Goal: Check status: Check status

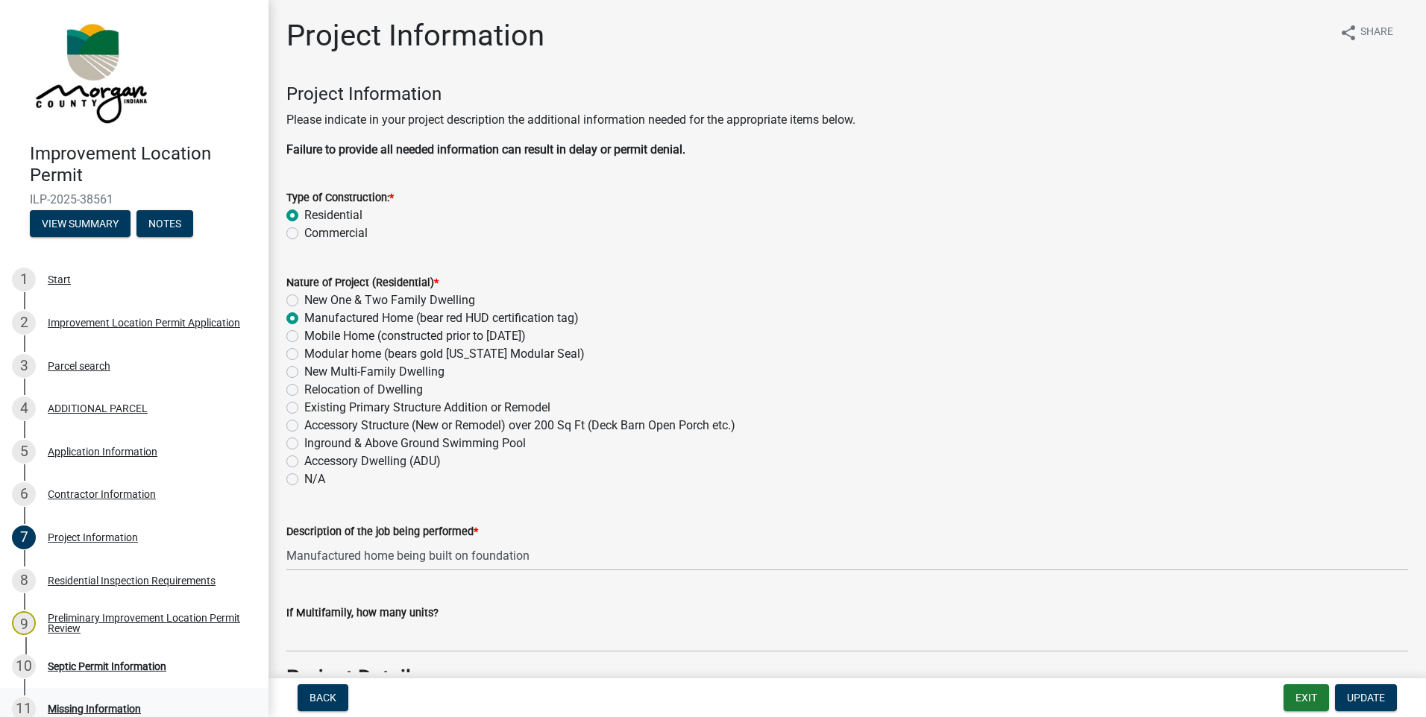
scroll to position [3523, 0]
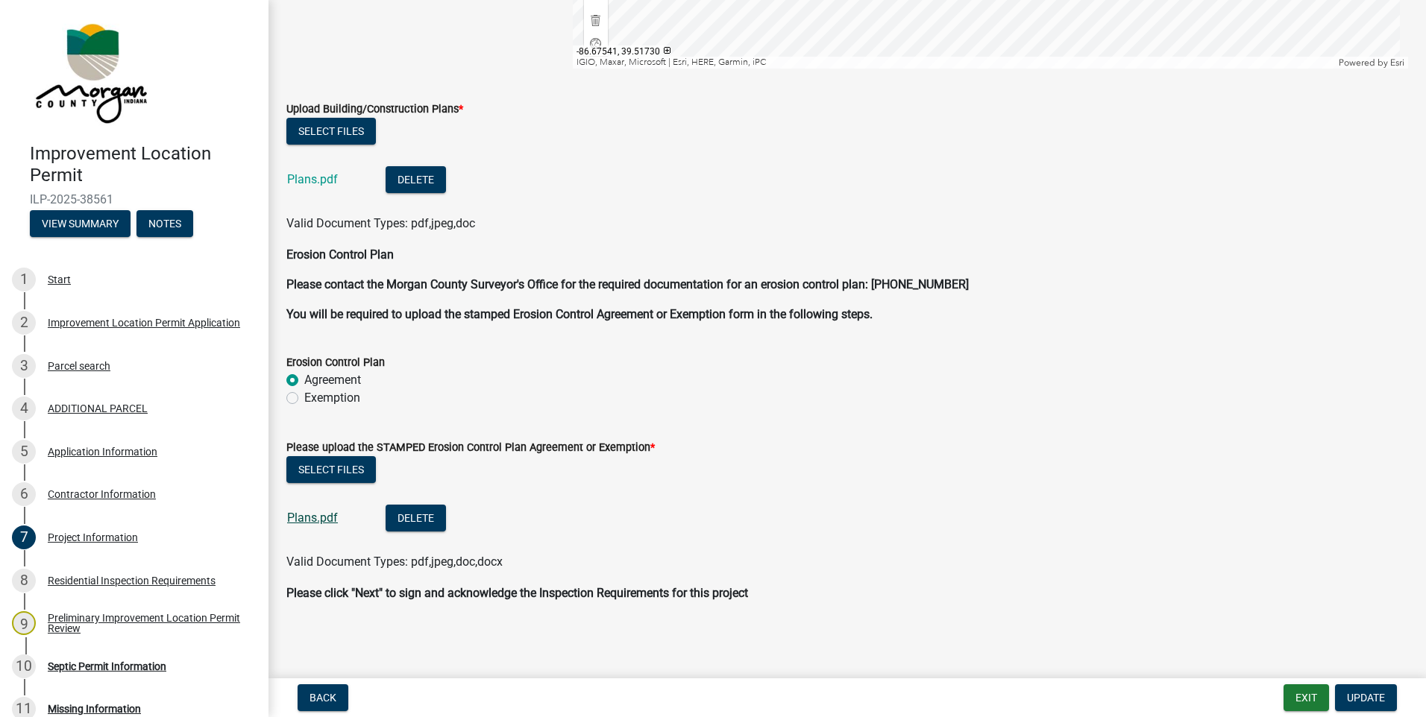
click at [308, 516] on link "Plans.pdf" at bounding box center [312, 518] width 51 height 14
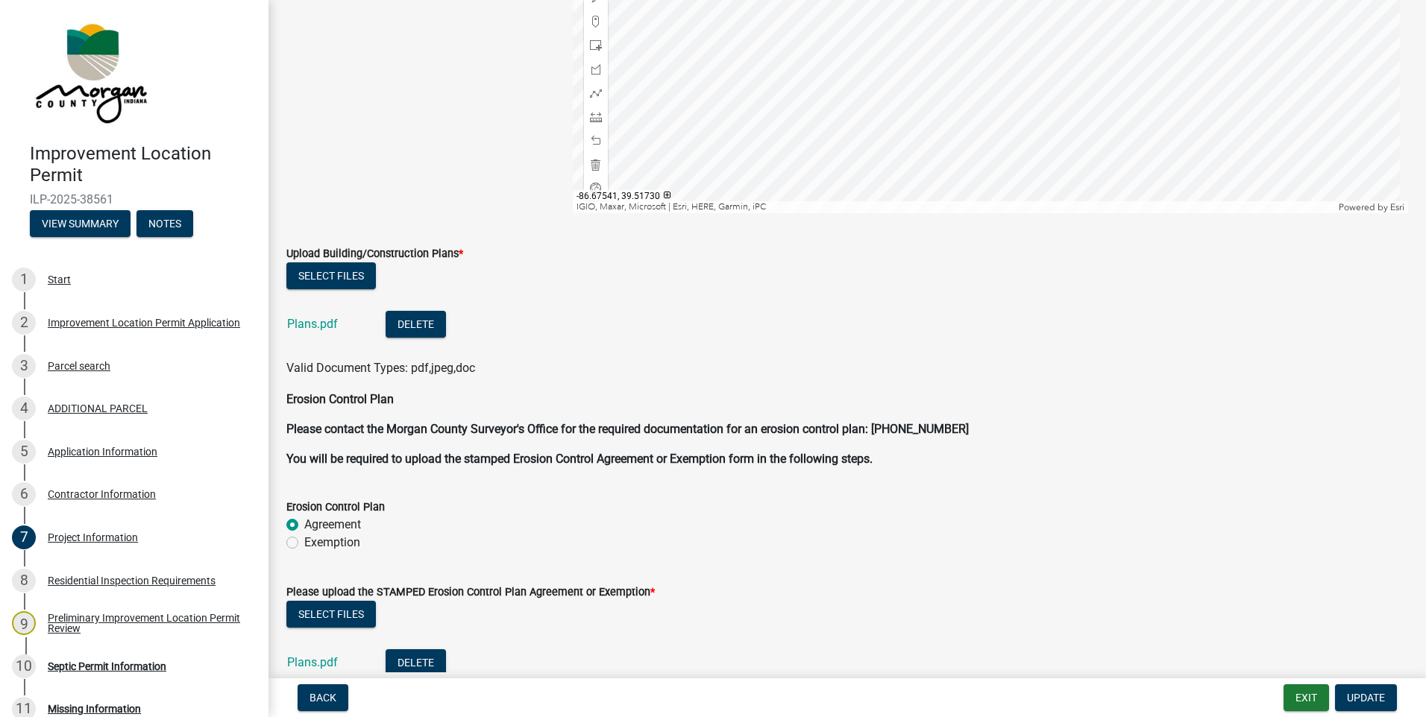
scroll to position [3374, 0]
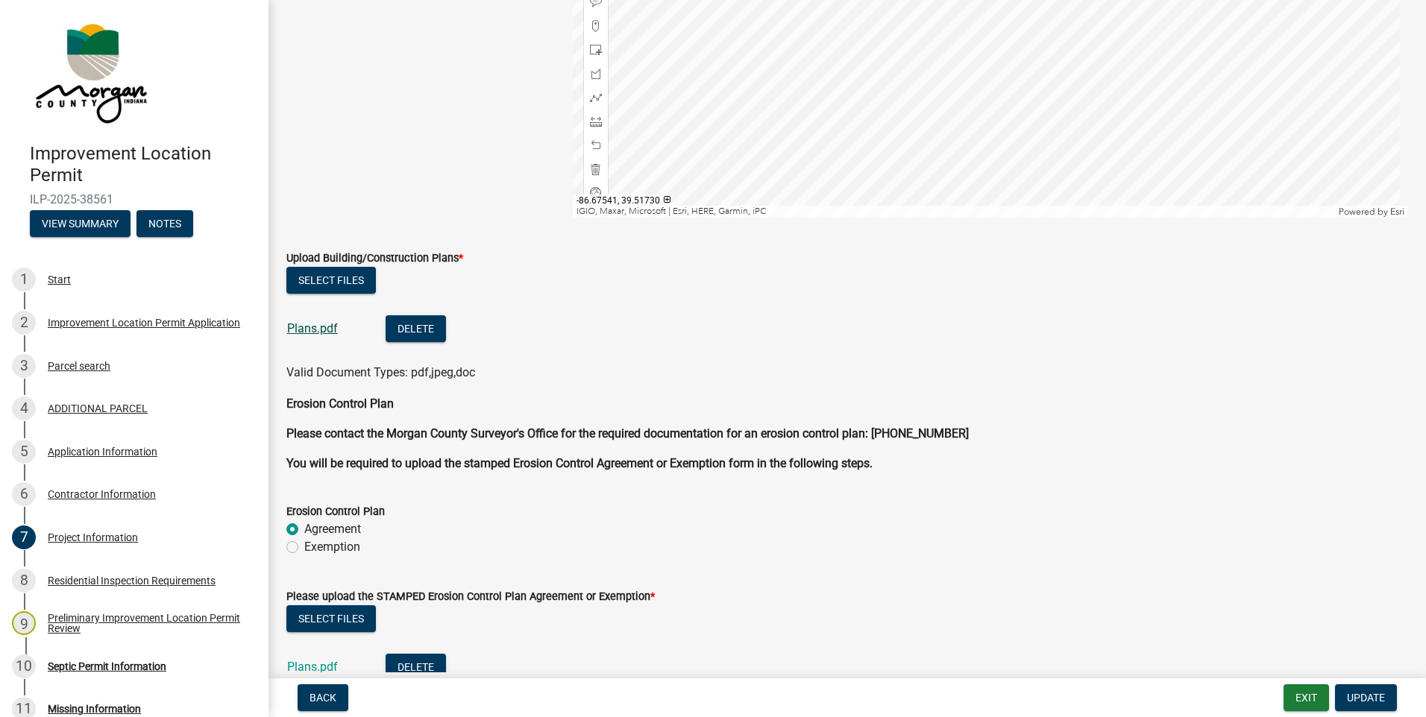
click at [304, 329] on link "Plans.pdf" at bounding box center [312, 328] width 51 height 14
click at [78, 447] on div "Application Information" at bounding box center [103, 452] width 110 height 10
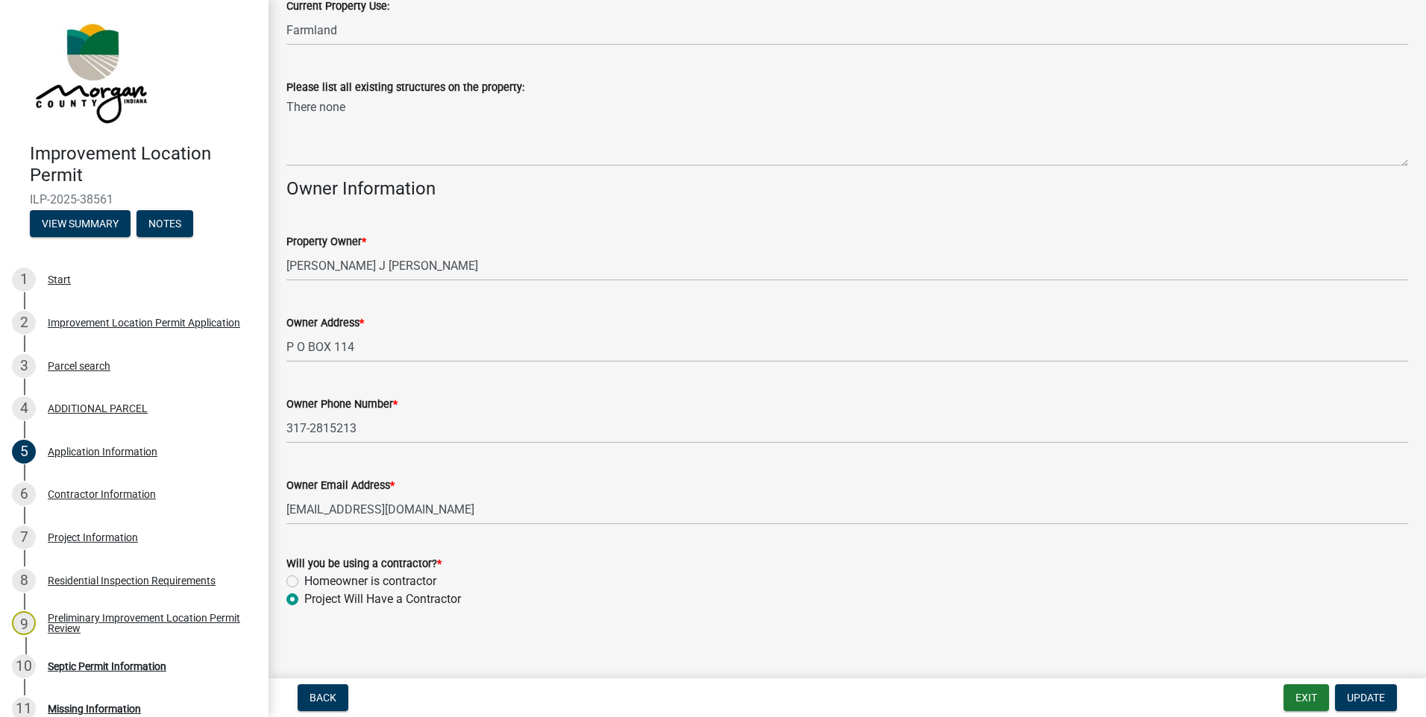
scroll to position [556, 0]
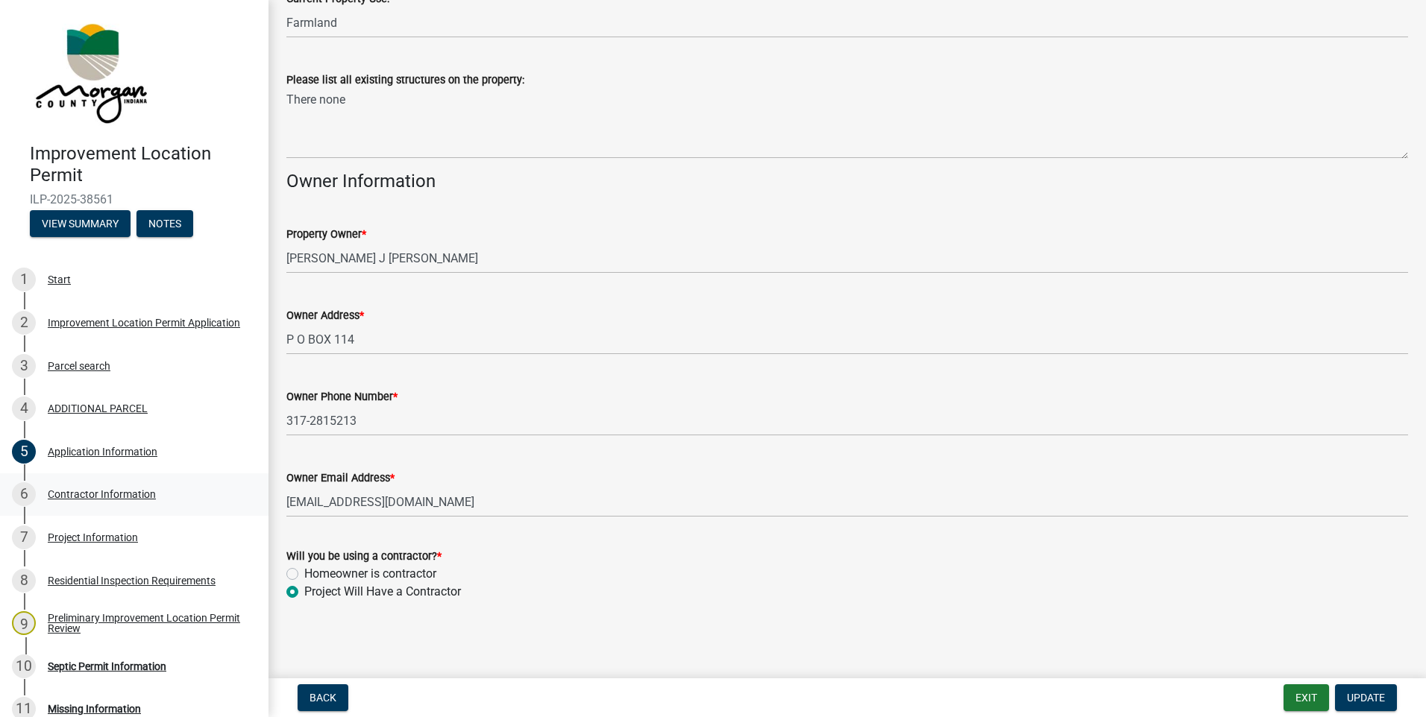
click at [89, 499] on div "Contractor Information" at bounding box center [102, 494] width 108 height 10
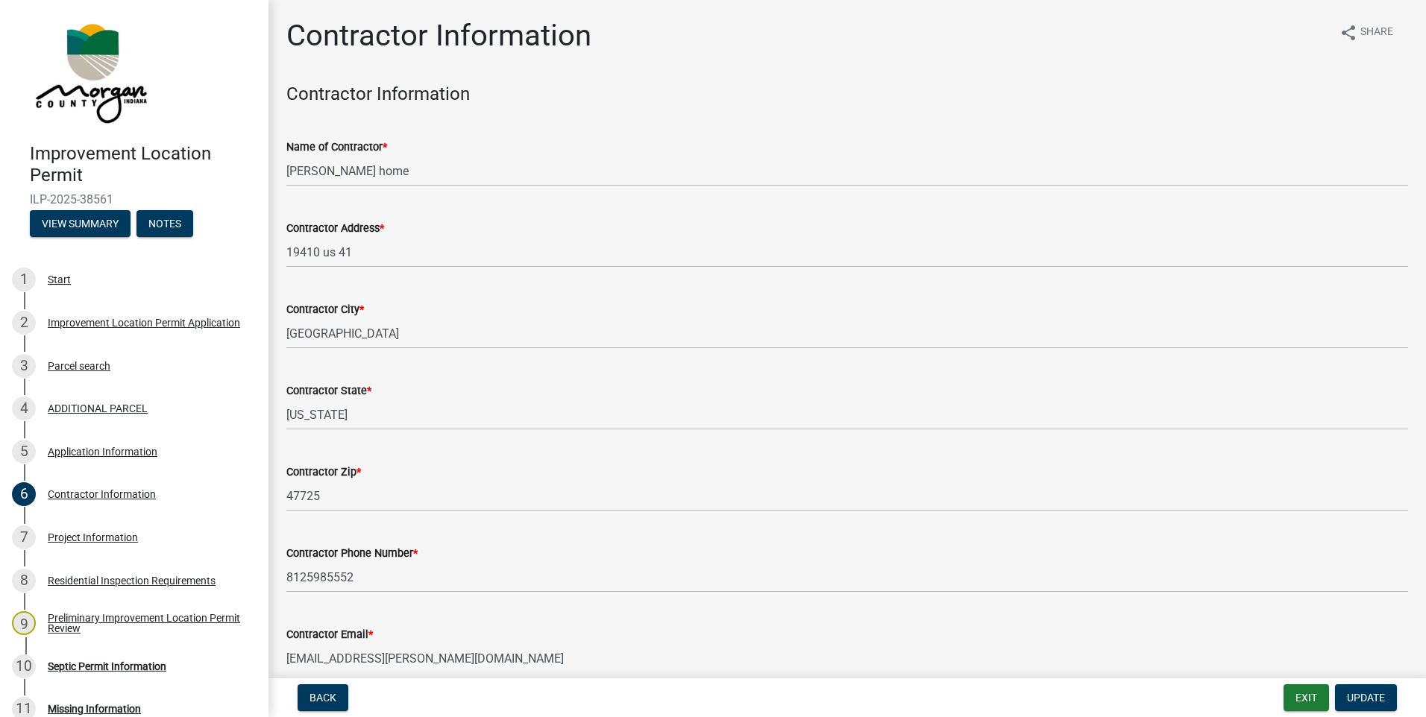
scroll to position [72, 0]
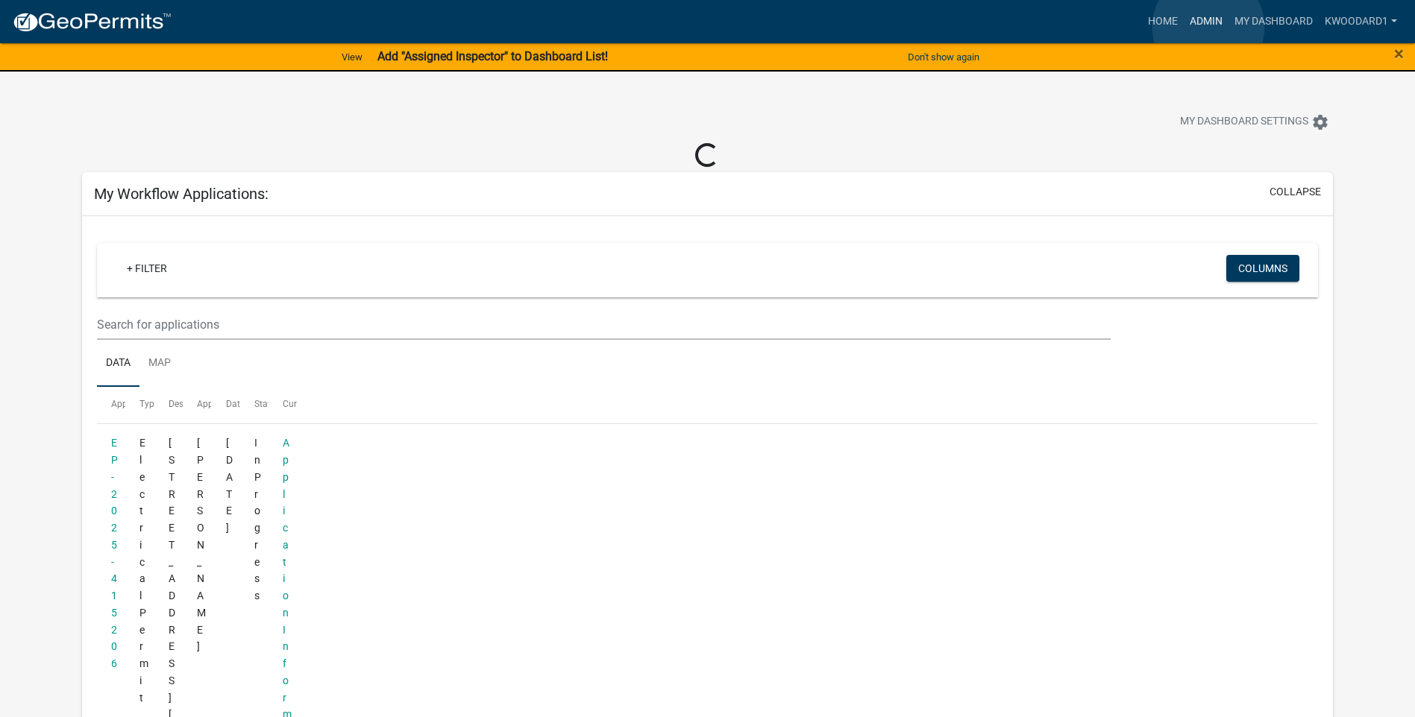
click at [1208, 27] on link "Admin" at bounding box center [1205, 21] width 45 height 28
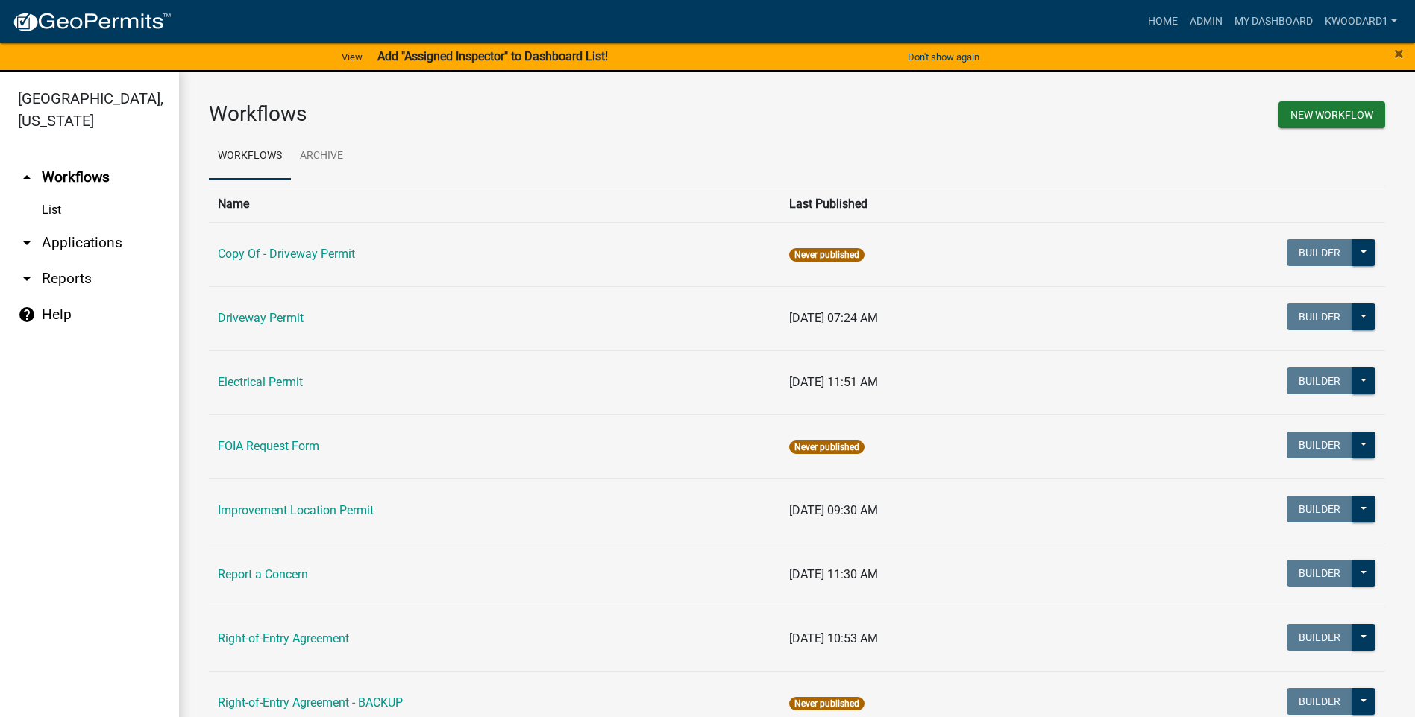
click at [80, 248] on link "arrow_drop_down Applications" at bounding box center [89, 243] width 179 height 36
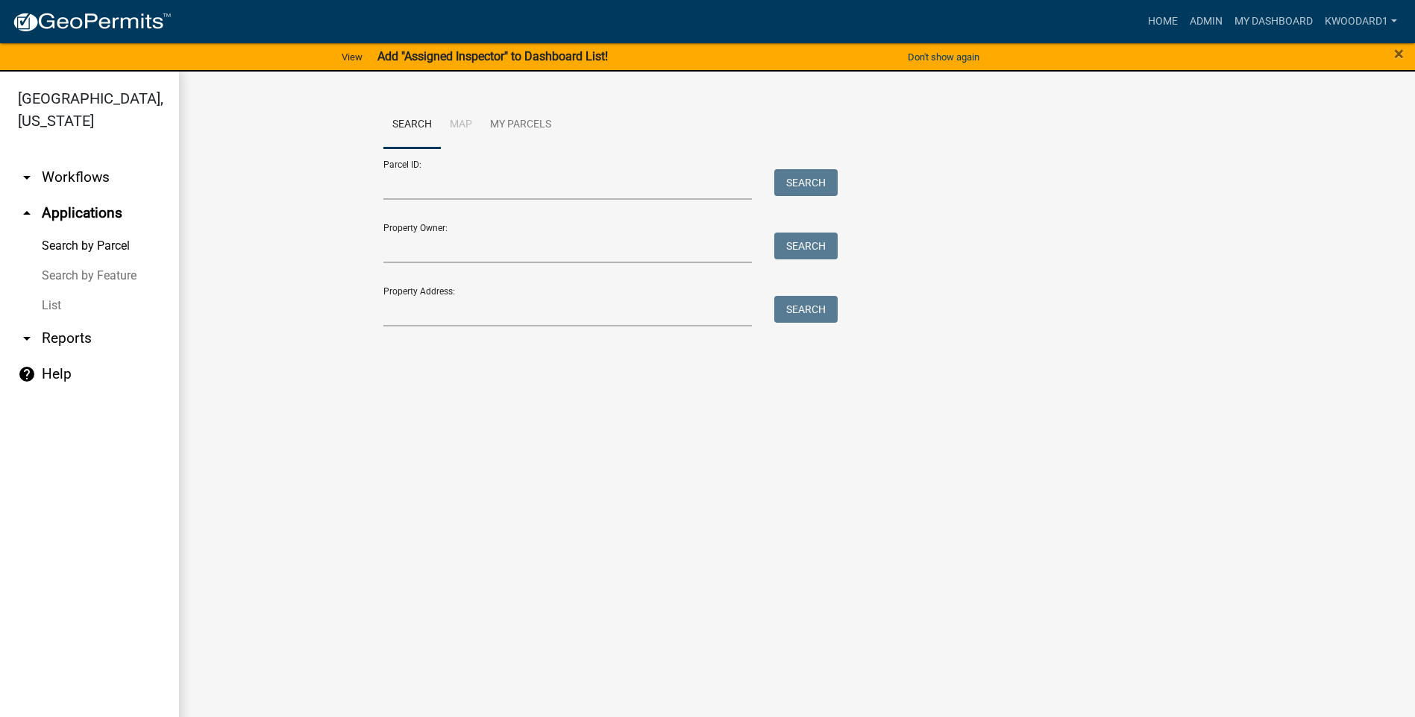
click at [49, 303] on link "List" at bounding box center [89, 306] width 179 height 30
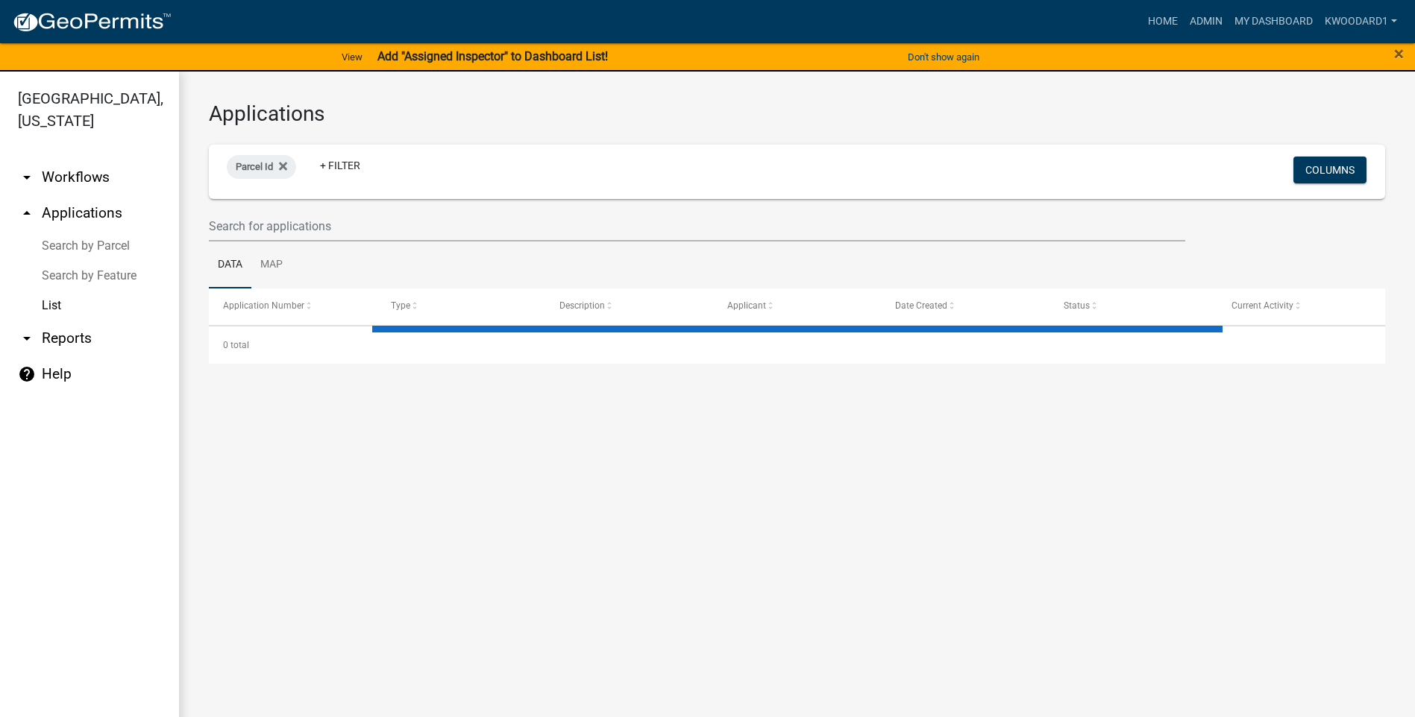
select select "3: 100"
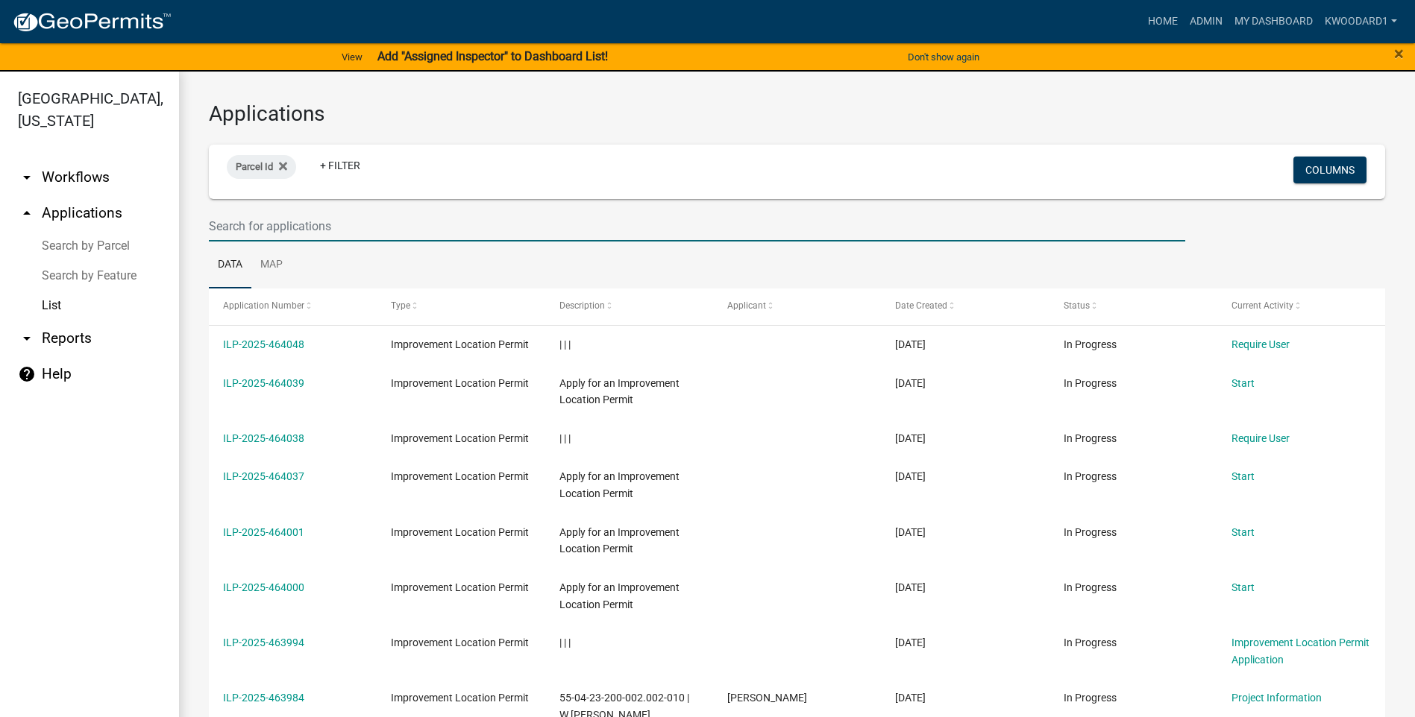
click at [317, 233] on input "text" at bounding box center [697, 226] width 976 height 31
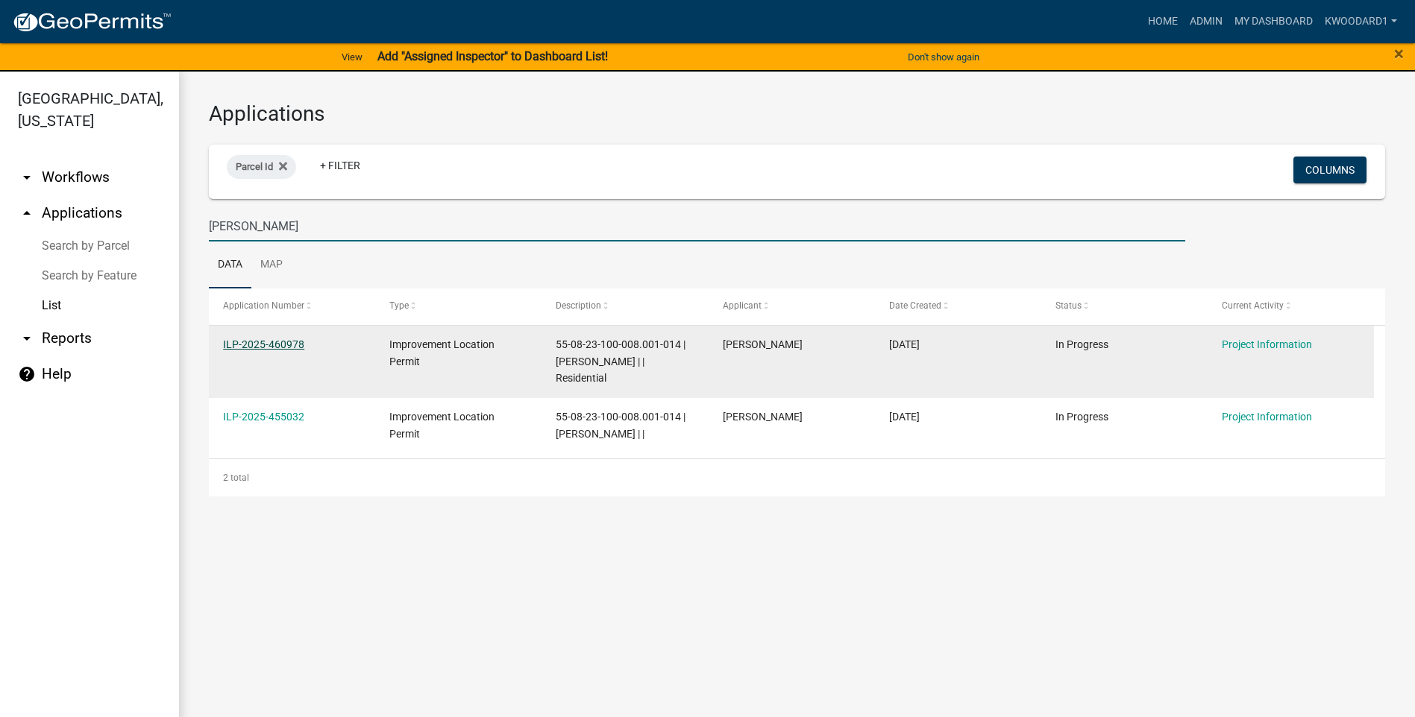
type input "[PERSON_NAME]"
click at [256, 344] on link "ILP-2025-460978" at bounding box center [263, 345] width 81 height 12
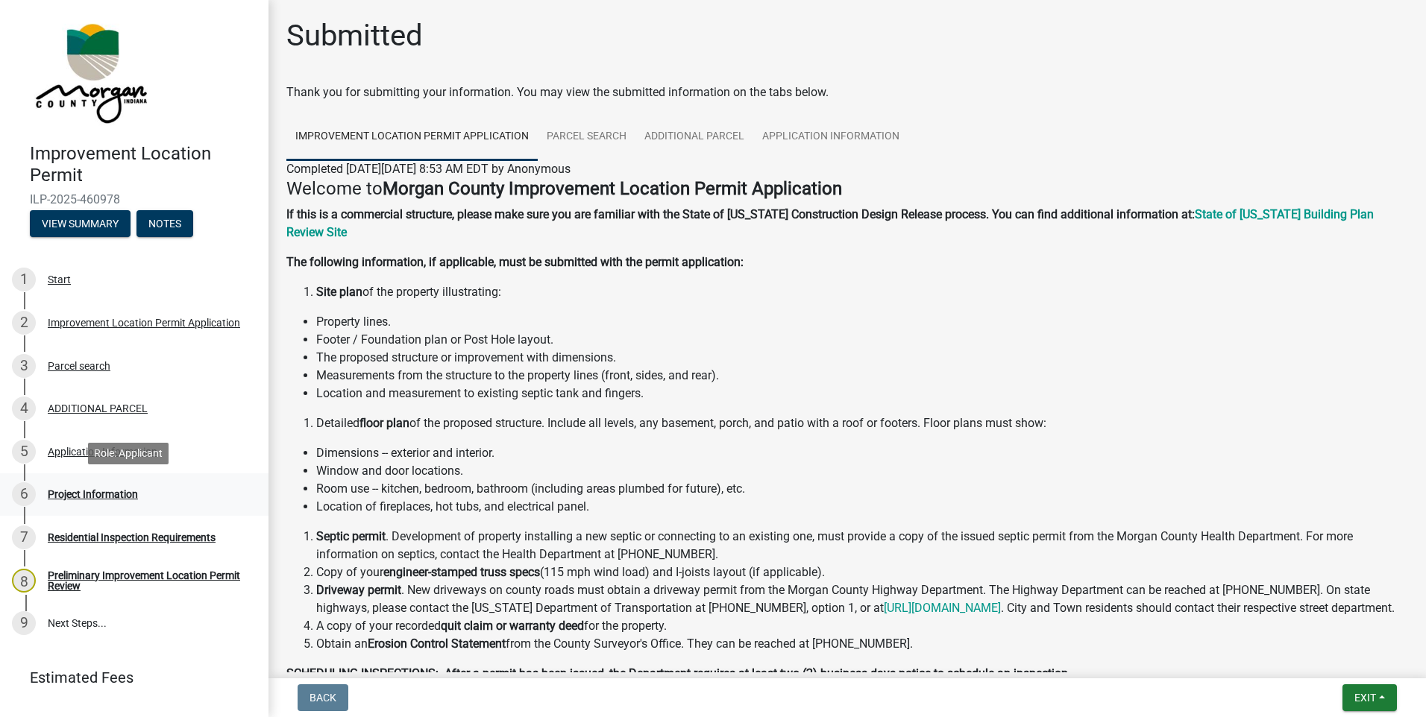
click at [98, 496] on div "Project Information" at bounding box center [93, 494] width 90 height 10
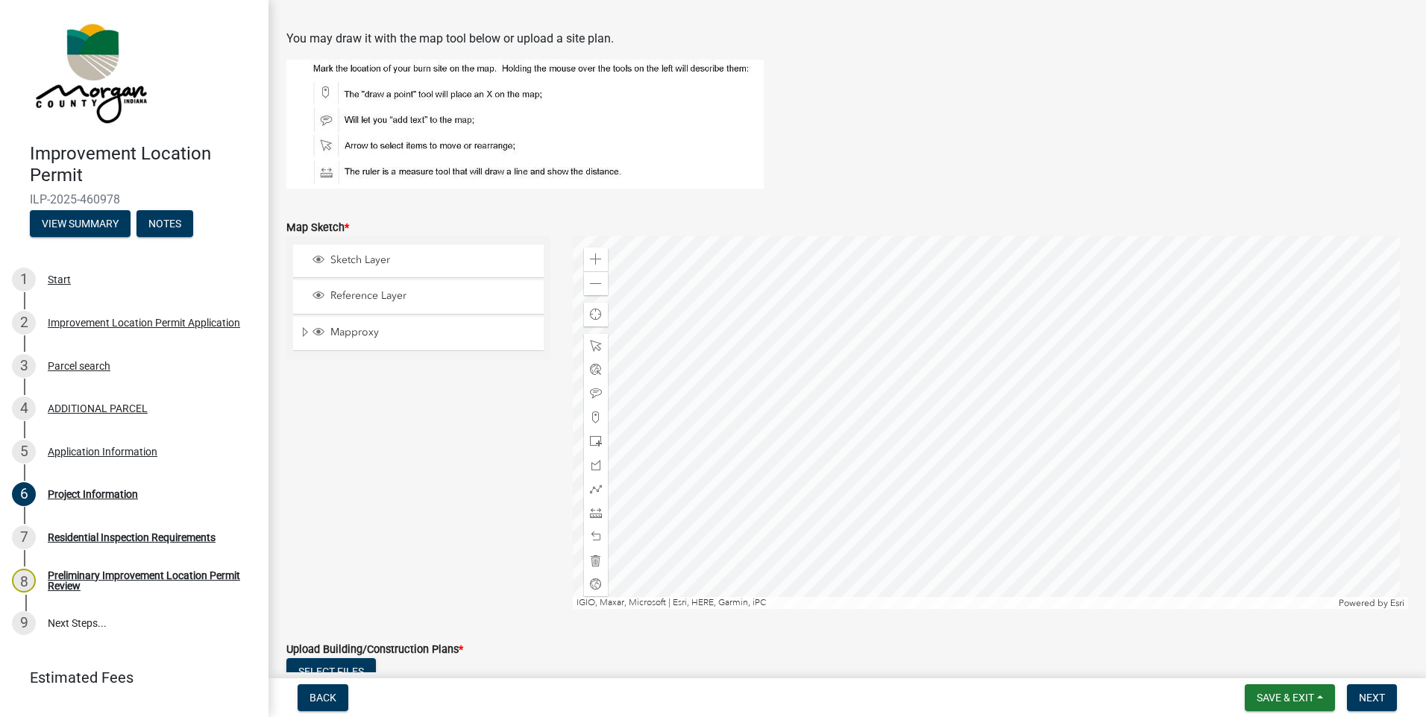
scroll to position [2759, 0]
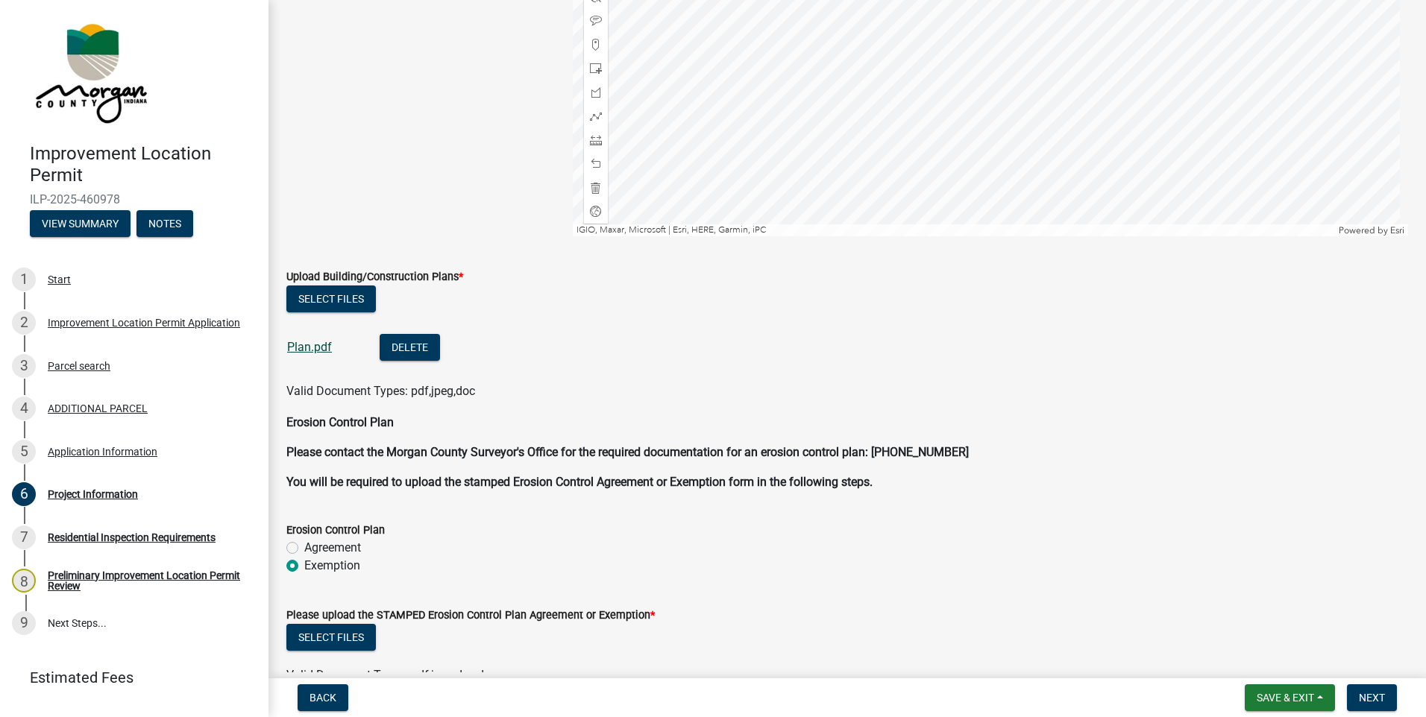
click at [298, 350] on link "Plan.pdf" at bounding box center [309, 347] width 45 height 14
